Goal: Transaction & Acquisition: Download file/media

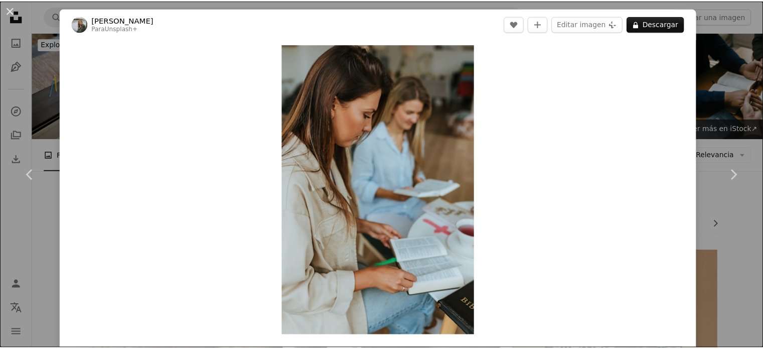
scroll to position [3134, 0]
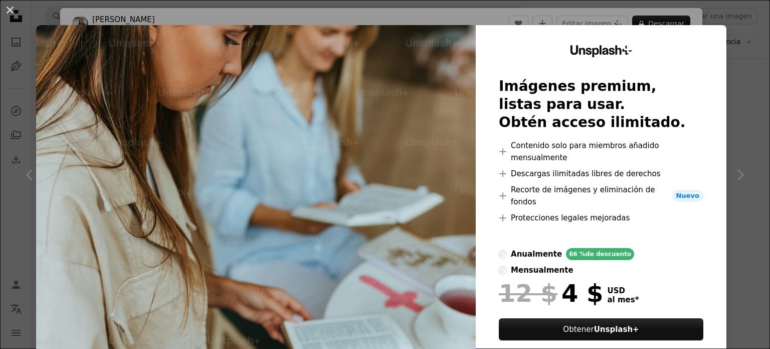
click at [734, 52] on div "An X shape Unsplash+ Imágenes premium, listas para usar. Obtén acceso ilimitado…" at bounding box center [385, 174] width 770 height 349
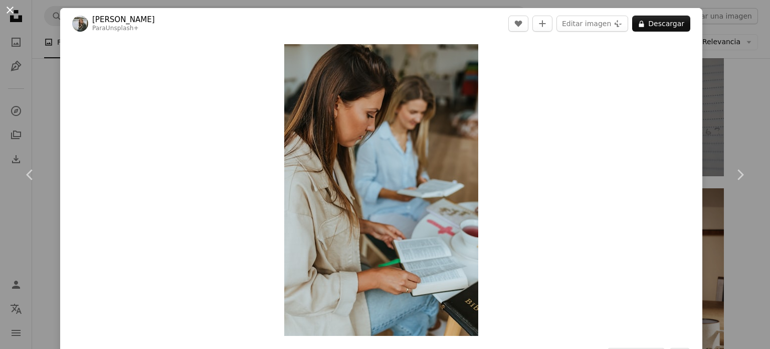
click at [4, 12] on button "An X shape" at bounding box center [10, 10] width 12 height 12
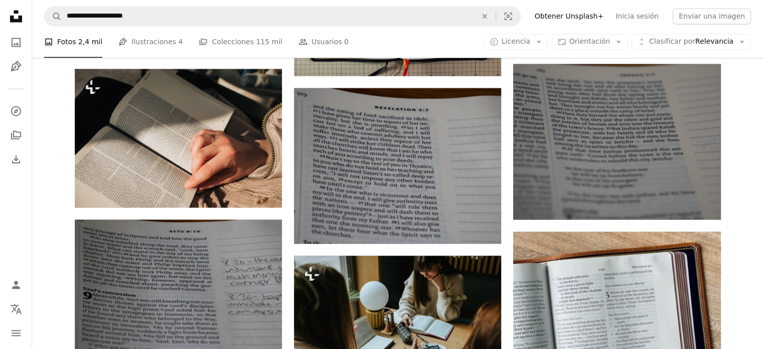
scroll to position [9315, 0]
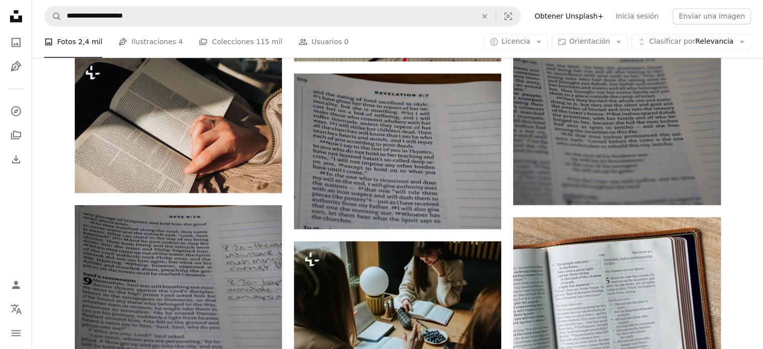
drag, startPoint x: 527, startPoint y: 199, endPoint x: 752, endPoint y: 226, distance: 226.8
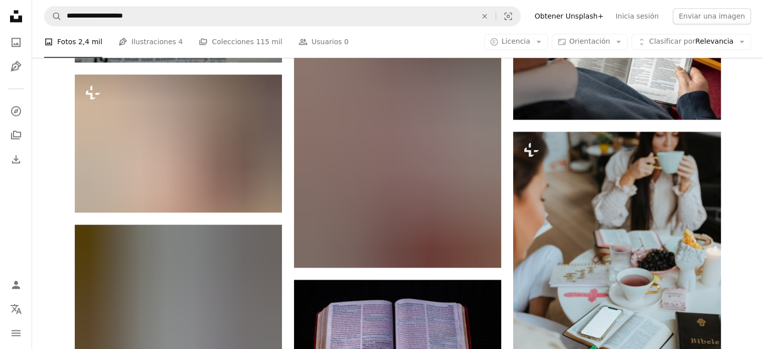
scroll to position [13045, 0]
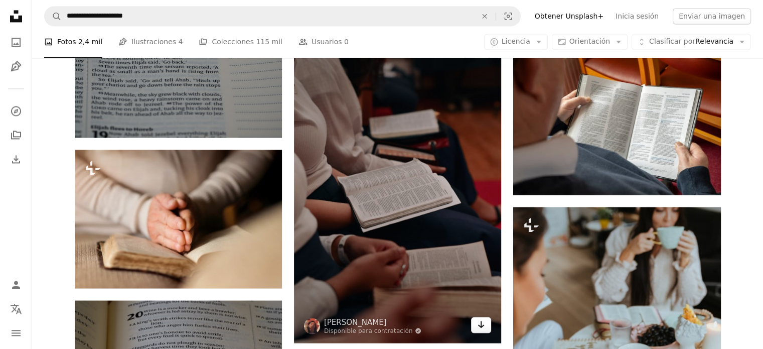
click at [482, 323] on icon "Descargar" at bounding box center [481, 324] width 7 height 7
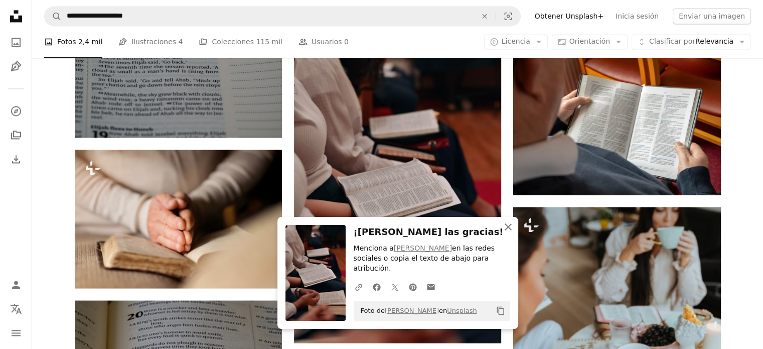
click at [510, 233] on icon "An X shape" at bounding box center [508, 227] width 12 height 12
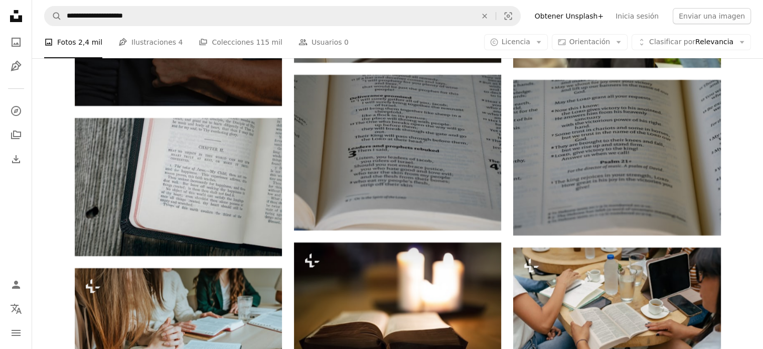
scroll to position [19108, 0]
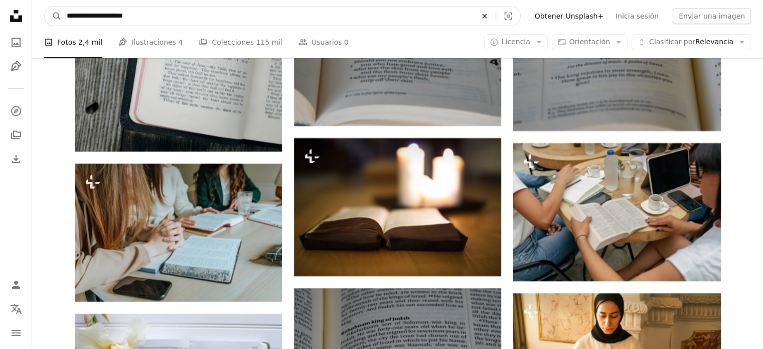
click at [496, 20] on button "An X shape" at bounding box center [484, 16] width 22 height 19
type input "**********"
click at [45, 7] on button "A magnifying glass" at bounding box center [53, 16] width 17 height 19
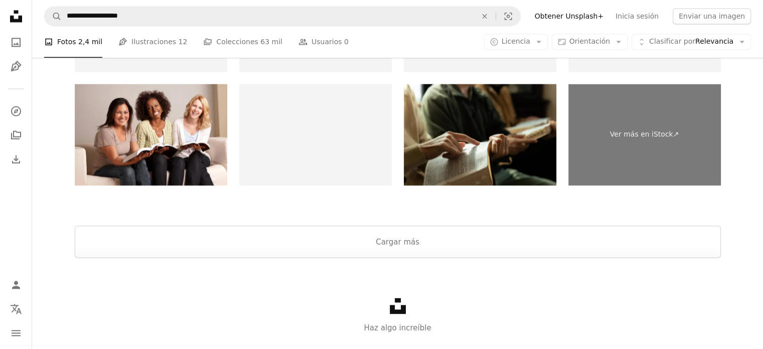
scroll to position [1710, 0]
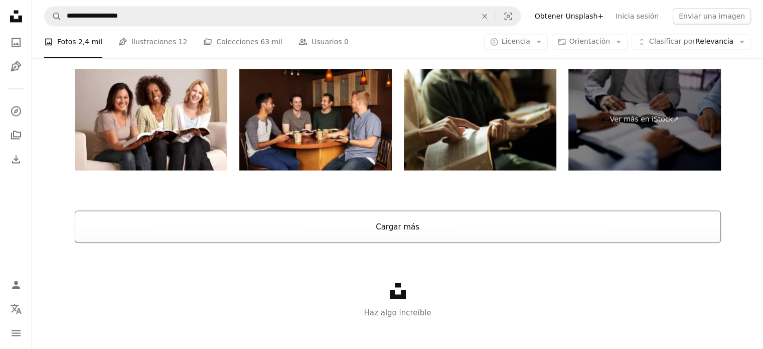
click at [446, 229] on button "Cargar más" at bounding box center [398, 226] width 646 height 32
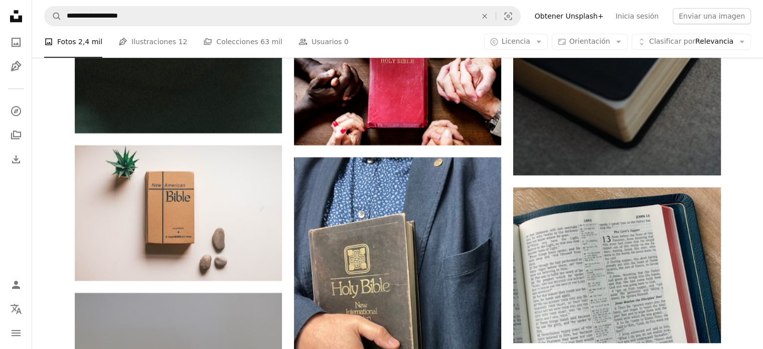
scroll to position [5353, 0]
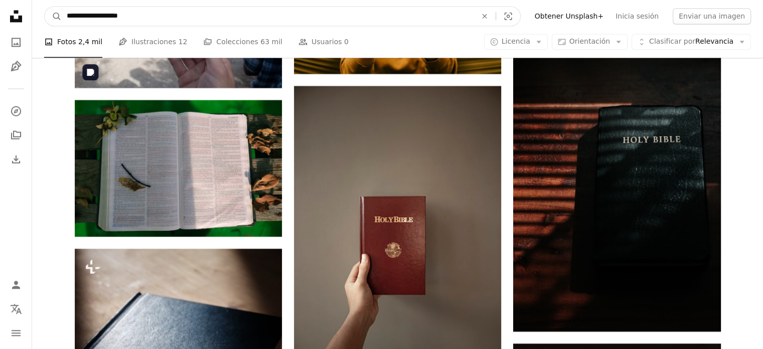
drag, startPoint x: 193, startPoint y: 17, endPoint x: 46, endPoint y: 27, distance: 147.3
click at [46, 27] on nav "**********" at bounding box center [397, 16] width 731 height 32
type input "**********"
click button "A magnifying glass" at bounding box center [53, 16] width 17 height 19
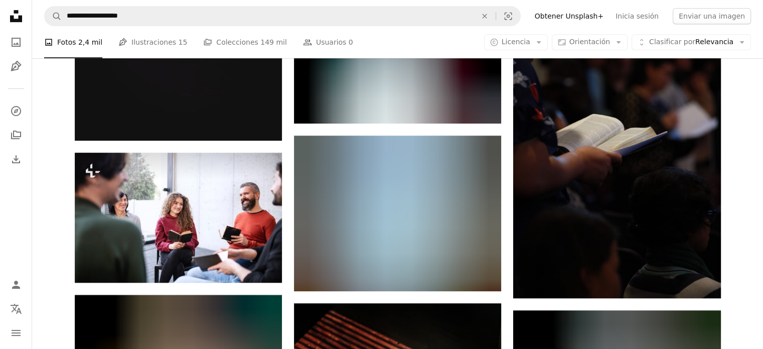
scroll to position [549, 0]
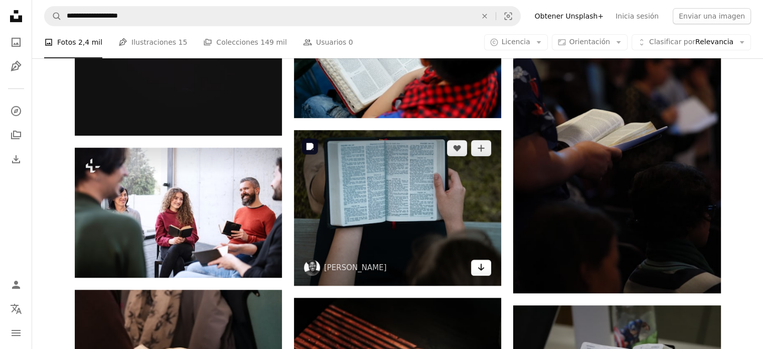
click at [476, 270] on link "Arrow pointing down" at bounding box center [481, 267] width 20 height 16
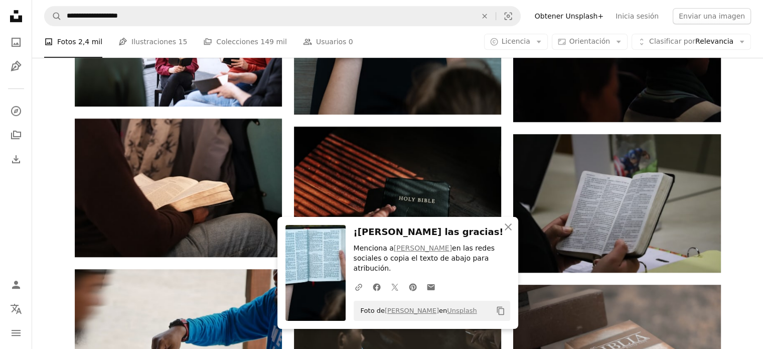
scroll to position [763, 0]
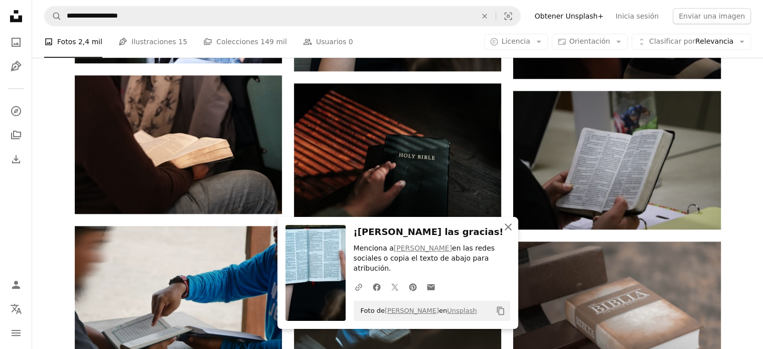
click at [510, 233] on icon "An X shape" at bounding box center [508, 227] width 12 height 12
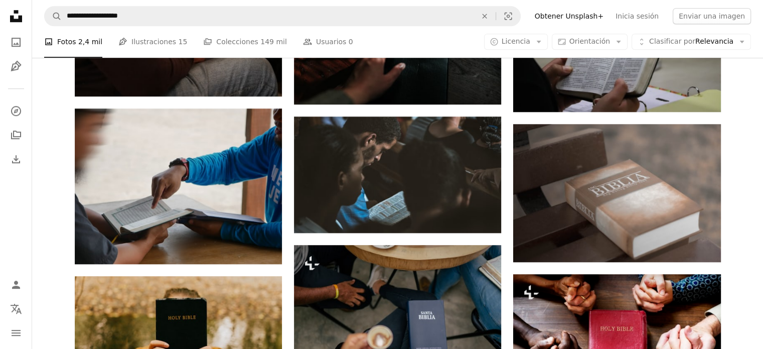
scroll to position [883, 0]
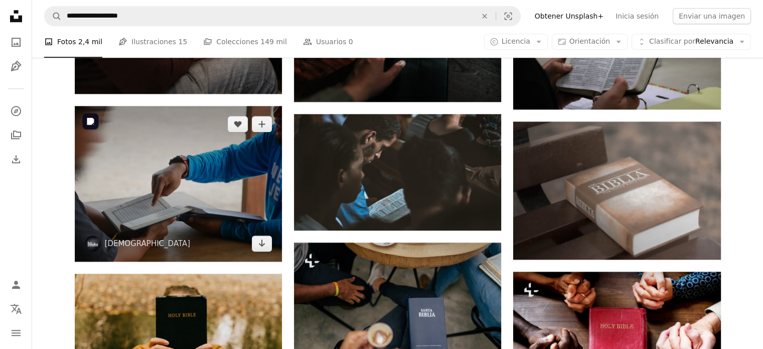
click at [237, 194] on img at bounding box center [178, 183] width 207 height 155
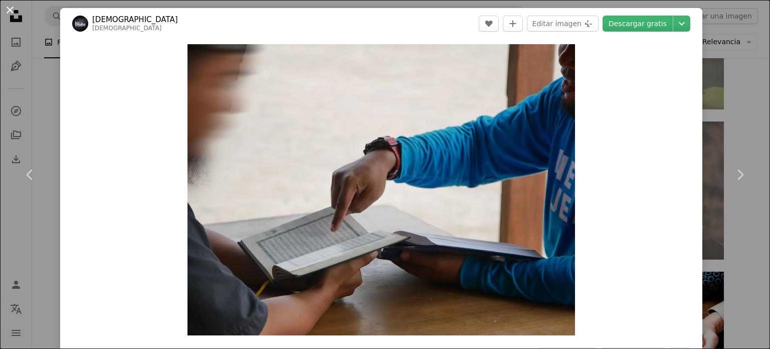
click at [10, 6] on button "An X shape" at bounding box center [10, 10] width 12 height 12
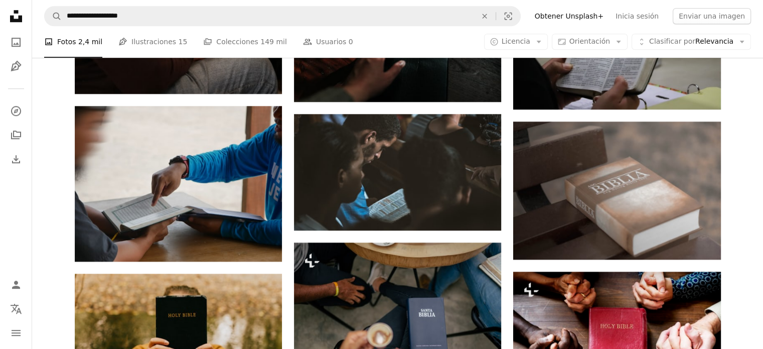
drag, startPoint x: 760, startPoint y: 109, endPoint x: 763, endPoint y: 114, distance: 5.6
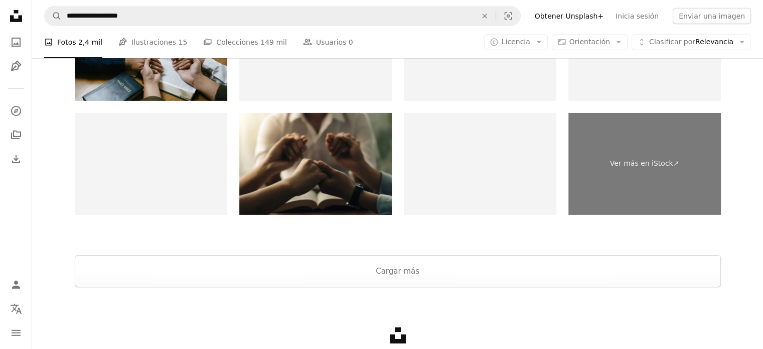
scroll to position [3194, 0]
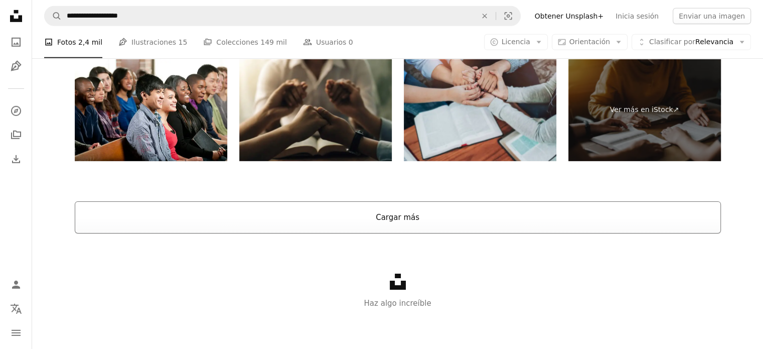
click at [481, 220] on button "Cargar más" at bounding box center [398, 217] width 646 height 32
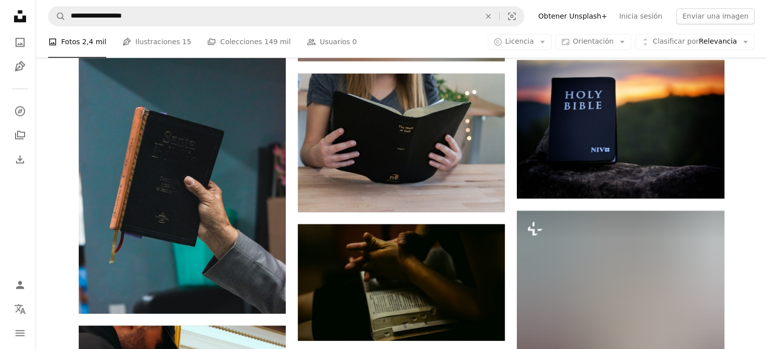
scroll to position [5535, 0]
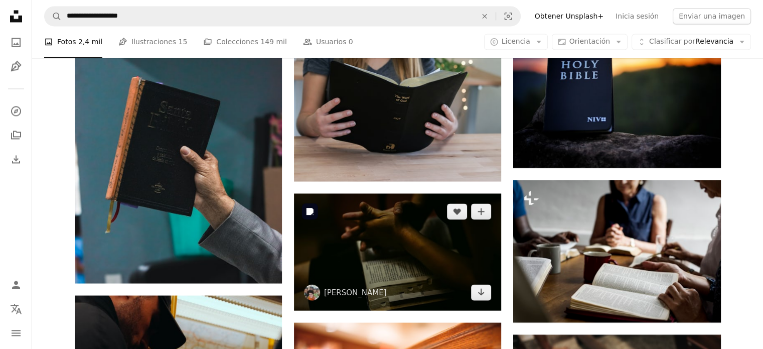
click at [407, 238] on img at bounding box center [397, 251] width 207 height 116
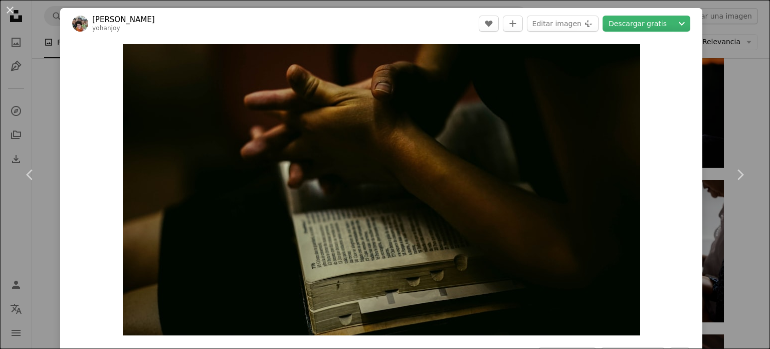
click at [645, 35] on header "[PERSON_NAME] A heart A plus sign Editar imagen Plus sign for Unsplash+ Descarg…" at bounding box center [381, 23] width 643 height 31
click at [643, 29] on link "Descargar gratis" at bounding box center [638, 24] width 70 height 16
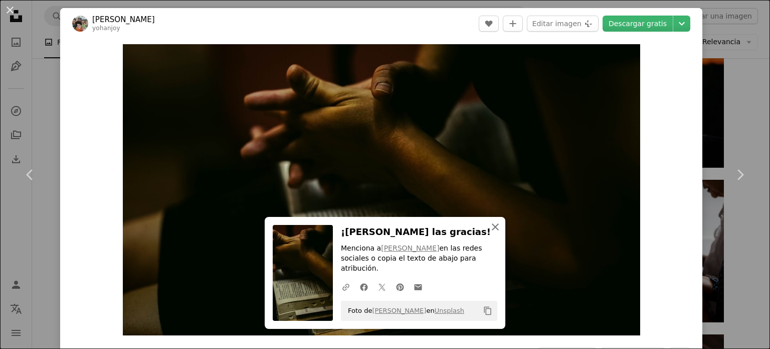
click at [492, 233] on icon "An X shape" at bounding box center [496, 227] width 12 height 12
